Goal: Information Seeking & Learning: Learn about a topic

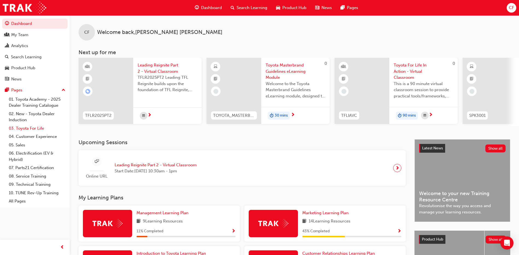
click at [29, 129] on link "03. Toyota For Life" at bounding box center [37, 128] width 61 height 8
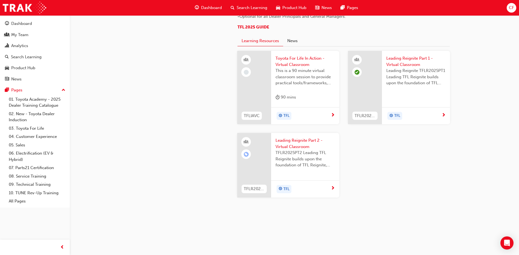
scroll to position [567, 0]
click at [297, 120] on div "TFL" at bounding box center [303, 116] width 55 height 8
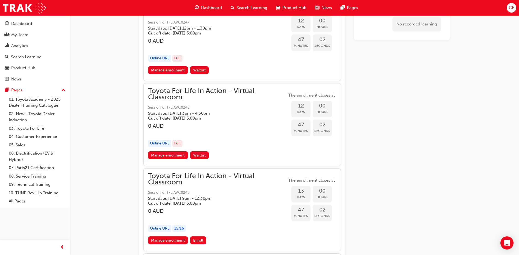
scroll to position [2081, 0]
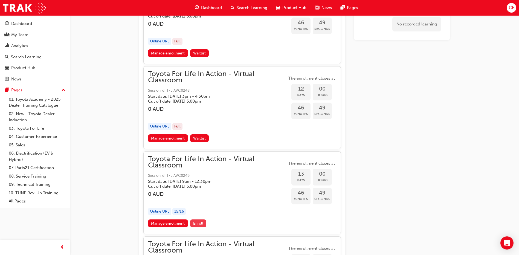
click at [197, 222] on span "Enroll" at bounding box center [198, 223] width 10 height 5
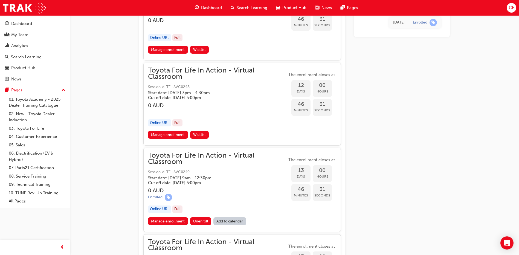
scroll to position [2093, 0]
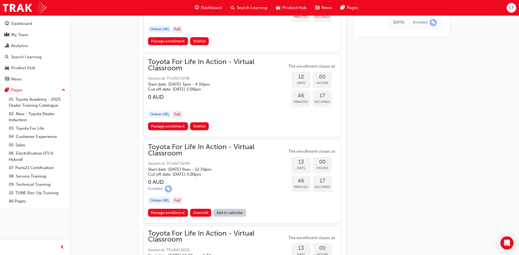
click at [241, 215] on link "Add to calendar" at bounding box center [229, 213] width 33 height 8
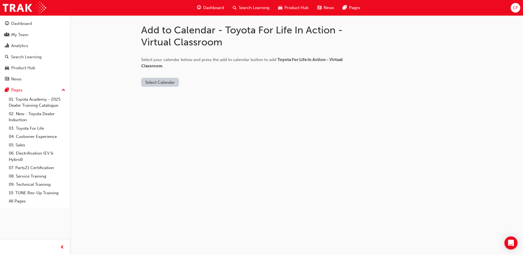
click at [154, 80] on button "Select Calendar" at bounding box center [160, 82] width 38 height 9
click at [152, 92] on div "[DOMAIN_NAME]" at bounding box center [160, 95] width 33 height 6
click at [199, 81] on button "Add to Calendar" at bounding box center [206, 82] width 39 height 9
click at [144, 84] on button "[DOMAIN_NAME]" at bounding box center [161, 82] width 41 height 9
click at [146, 103] on div "Office 365" at bounding box center [152, 106] width 20 height 6
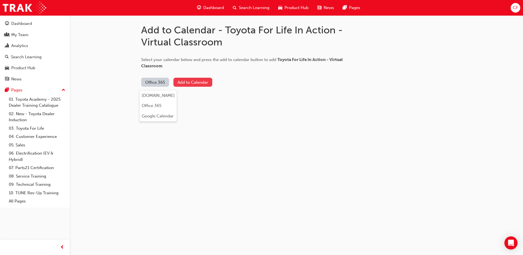
click at [191, 78] on button "Add to Calendar" at bounding box center [192, 82] width 39 height 9
click at [16, 136] on link "04. Customer Experience" at bounding box center [37, 136] width 61 height 8
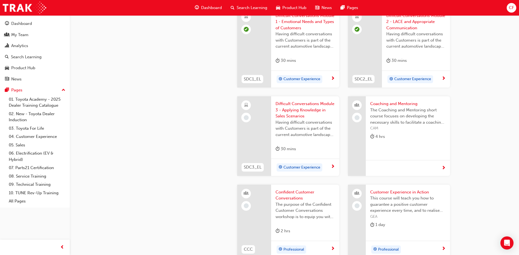
scroll to position [552, 0]
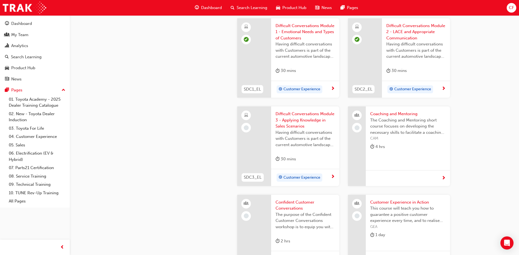
click at [297, 181] on div "Customer Experience" at bounding box center [300, 177] width 46 height 8
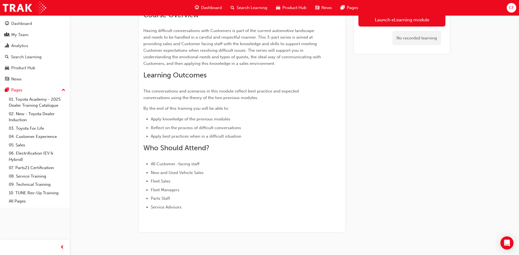
scroll to position [88, 0]
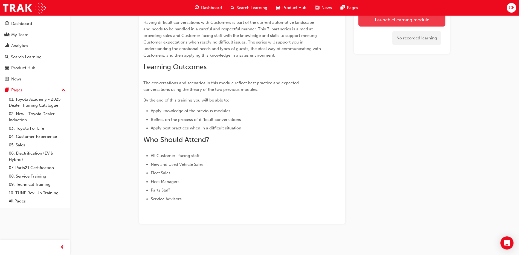
click at [407, 19] on link "Launch eLearning module" at bounding box center [401, 20] width 87 height 14
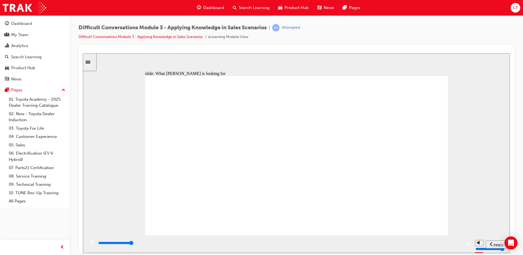
type input "24800"
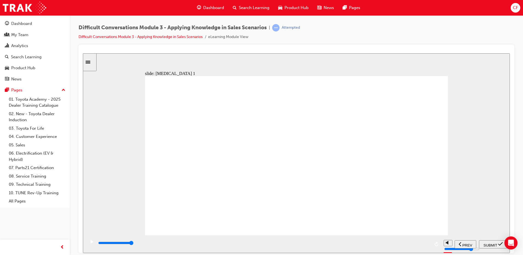
radio input "true"
click at [491, 243] on span "SUBMIT" at bounding box center [491, 245] width 14 height 4
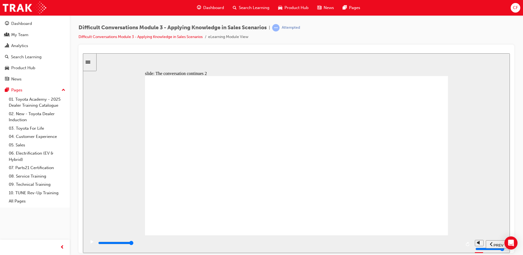
type input "10200"
radio input "true"
click at [492, 245] on span "SUBMIT" at bounding box center [491, 245] width 14 height 4
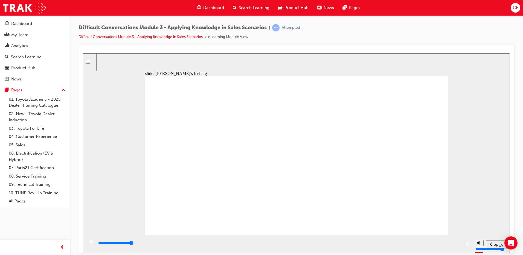
drag, startPoint x: 389, startPoint y: 102, endPoint x: 259, endPoint y: 150, distance: 138.4
drag, startPoint x: 405, startPoint y: 98, endPoint x: 282, endPoint y: 147, distance: 132.2
drag, startPoint x: 394, startPoint y: 100, endPoint x: 272, endPoint y: 122, distance: 123.4
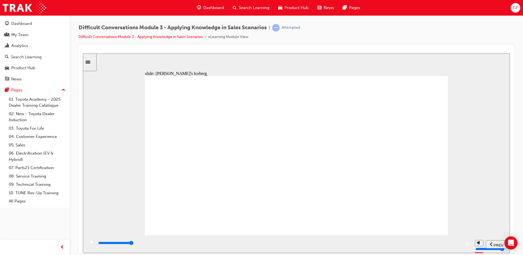
drag, startPoint x: 401, startPoint y: 102, endPoint x: 270, endPoint y: 150, distance: 139.2
drag, startPoint x: 384, startPoint y: 97, endPoint x: 254, endPoint y: 149, distance: 140.1
drag, startPoint x: 412, startPoint y: 97, endPoint x: 296, endPoint y: 146, distance: 125.4
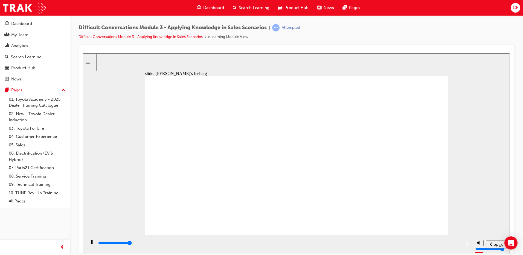
drag, startPoint x: 408, startPoint y: 96, endPoint x: 390, endPoint y: 161, distance: 67.2
drag, startPoint x: 411, startPoint y: 100, endPoint x: 279, endPoint y: 149, distance: 140.8
drag, startPoint x: 386, startPoint y: 93, endPoint x: 258, endPoint y: 143, distance: 137.1
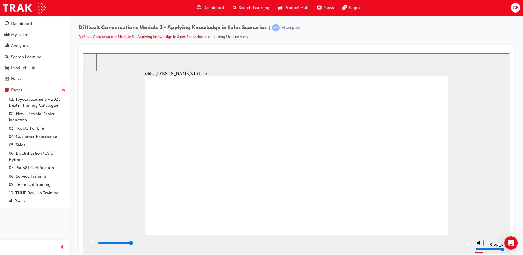
drag, startPoint x: 393, startPoint y: 99, endPoint x: 270, endPoint y: 123, distance: 125.4
type input "9000"
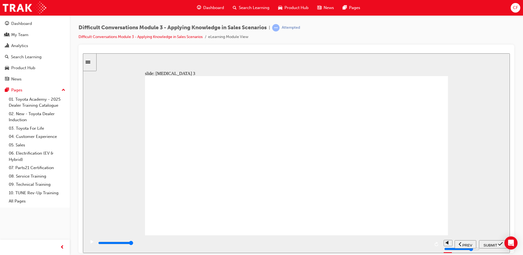
radio input "false"
radio input "true"
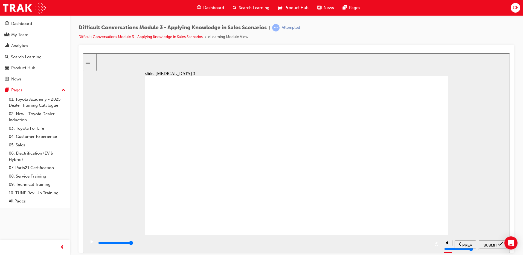
click at [496, 244] on span "SUBMIT" at bounding box center [491, 245] width 14 height 4
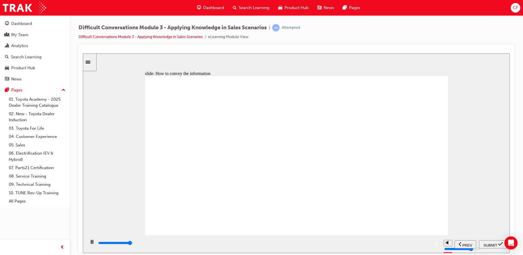
type input "9400"
checkbox input "true"
type input "9800"
checkbox input "true"
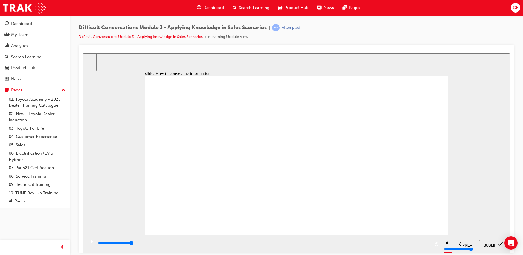
checkbox input "true"
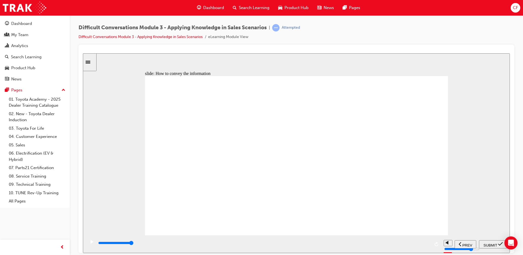
checkbox input "true"
click at [492, 244] on span "SUBMIT" at bounding box center [491, 245] width 14 height 4
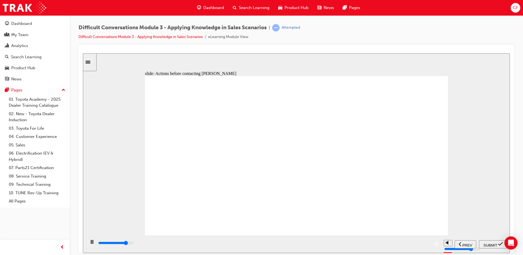
type input "9000"
checkbox input "true"
type input "10900"
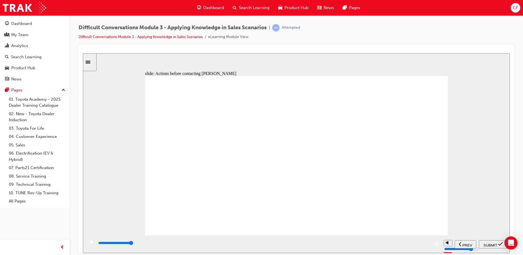
checkbox input "true"
click at [493, 244] on span "SUBMIT" at bounding box center [491, 245] width 14 height 4
type input "9700"
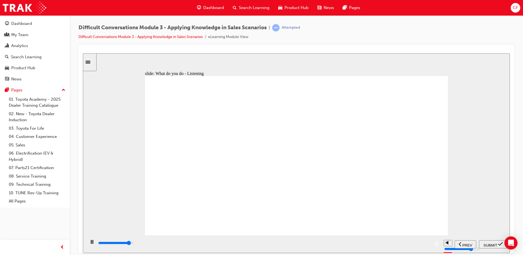
checkbox input "true"
type input "10500"
checkbox input "true"
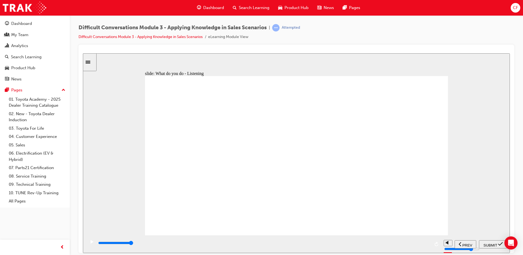
click at [490, 244] on span "SUBMIT" at bounding box center [491, 245] width 14 height 4
type input "7800"
checkbox input "true"
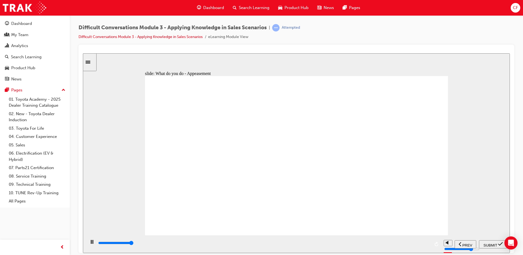
type input "9700"
checkbox input "true"
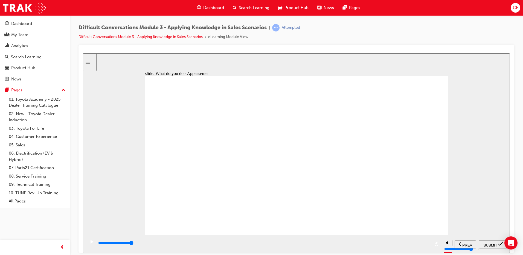
click at [493, 245] on span "SUBMIT" at bounding box center [491, 245] width 14 height 4
type input "9000"
checkbox input "true"
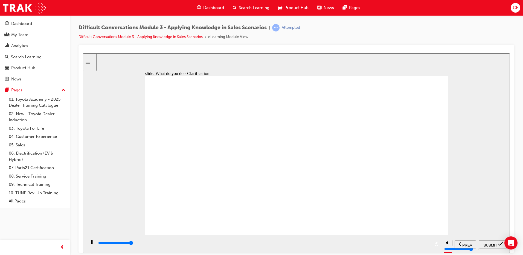
type input "10000"
drag, startPoint x: 177, startPoint y: 166, endPoint x: 176, endPoint y: 170, distance: 4.7
checkbox input "true"
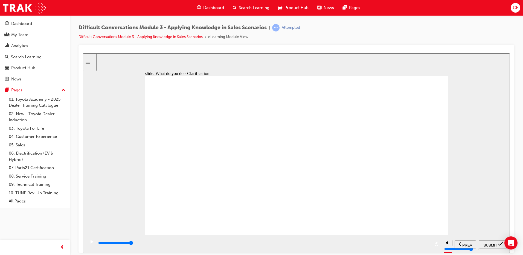
checkbox input "true"
click at [491, 243] on span "SUBMIT" at bounding box center [491, 245] width 14 height 4
type input "9100"
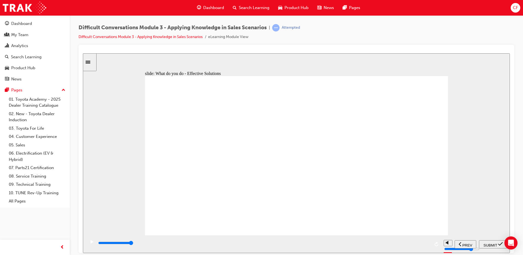
checkbox input "true"
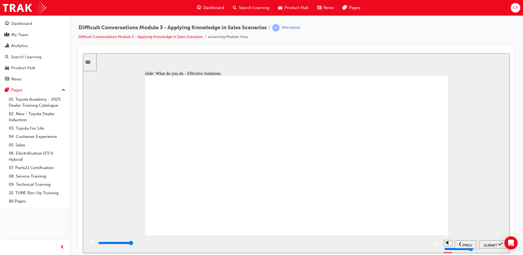
click at [492, 243] on span "SUBMIT" at bounding box center [491, 245] width 14 height 4
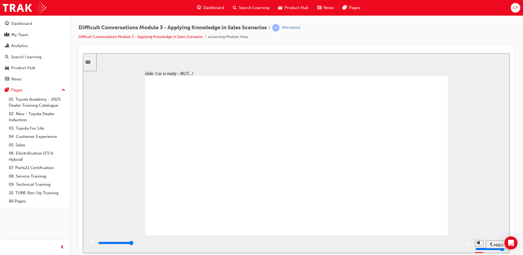
type input "8400"
checkbox input "true"
type input "9100"
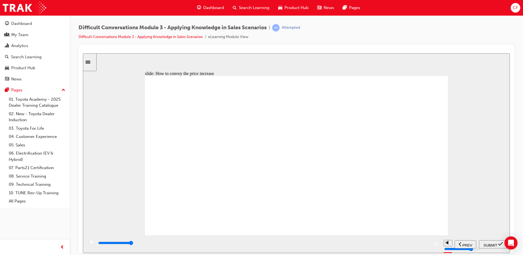
checkbox input "true"
click at [497, 245] on span "SUBMIT" at bounding box center [491, 245] width 14 height 4
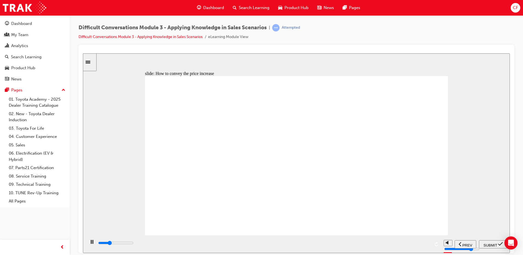
type input "13000"
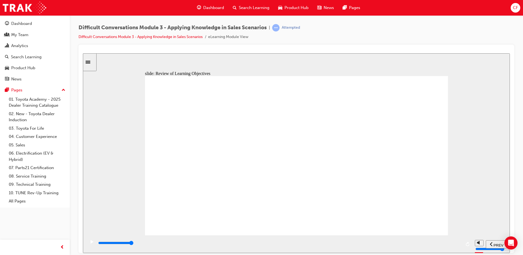
click at [36, 137] on link "04. Customer Experience" at bounding box center [37, 136] width 61 height 8
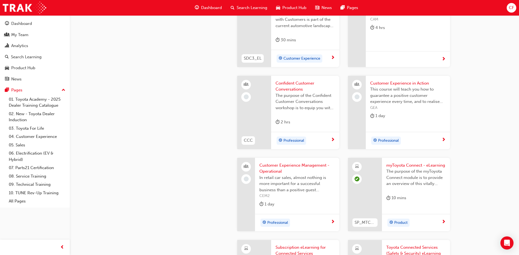
scroll to position [118, 0]
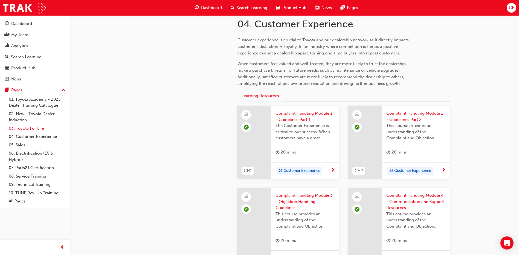
click at [39, 128] on link "03. Toyota For Life" at bounding box center [37, 128] width 61 height 8
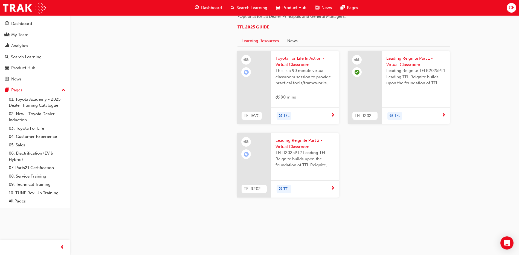
scroll to position [413, 0]
